Goal: Task Accomplishment & Management: Manage account settings

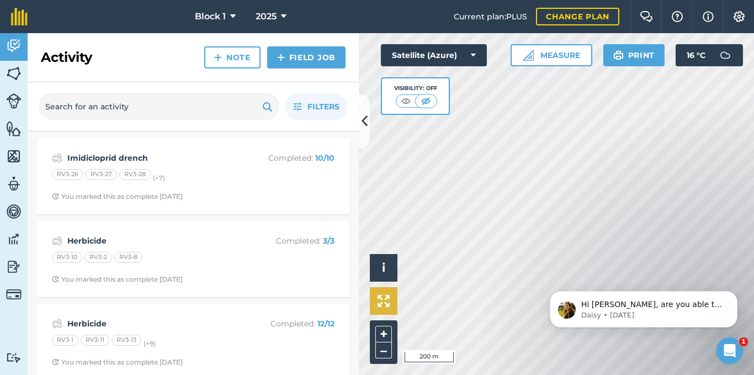
click at [381, 312] on div "Hello i © 2025 TomTom, Microsoft 200 m + – Satellite (Azure) Visibility: Off Me…" at bounding box center [556, 204] width 395 height 342
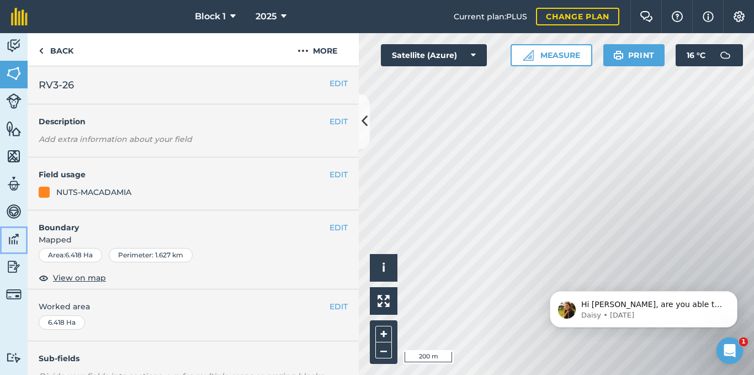
click at [17, 241] on img at bounding box center [13, 239] width 15 height 17
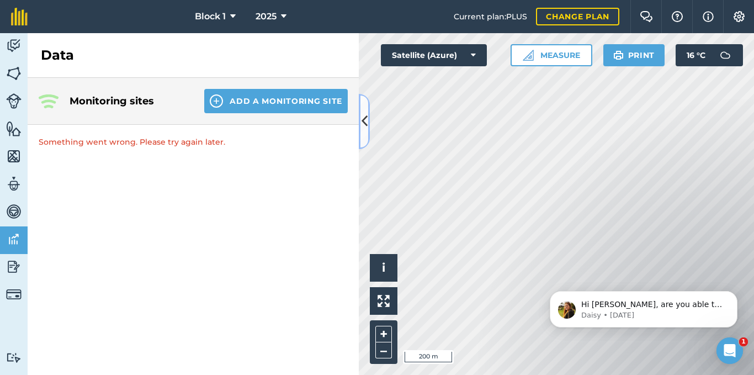
click at [362, 120] on icon at bounding box center [365, 120] width 6 height 19
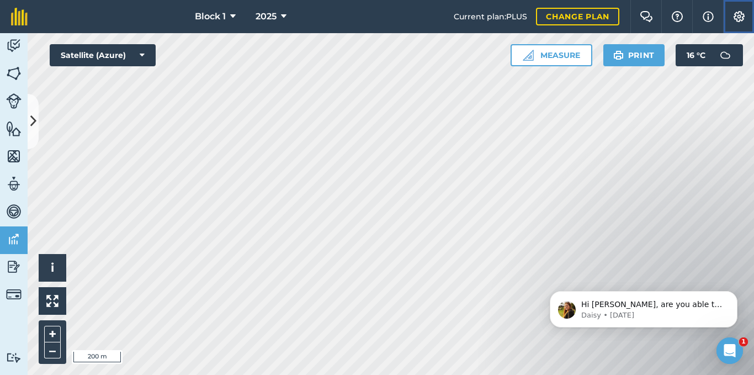
click at [570, 18] on img at bounding box center [738, 16] width 13 height 11
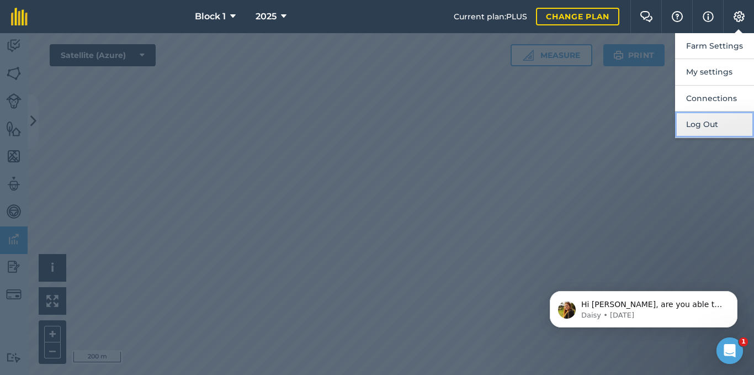
click at [570, 125] on button "Log Out" at bounding box center [714, 124] width 79 height 26
